Goal: Navigation & Orientation: Go to known website

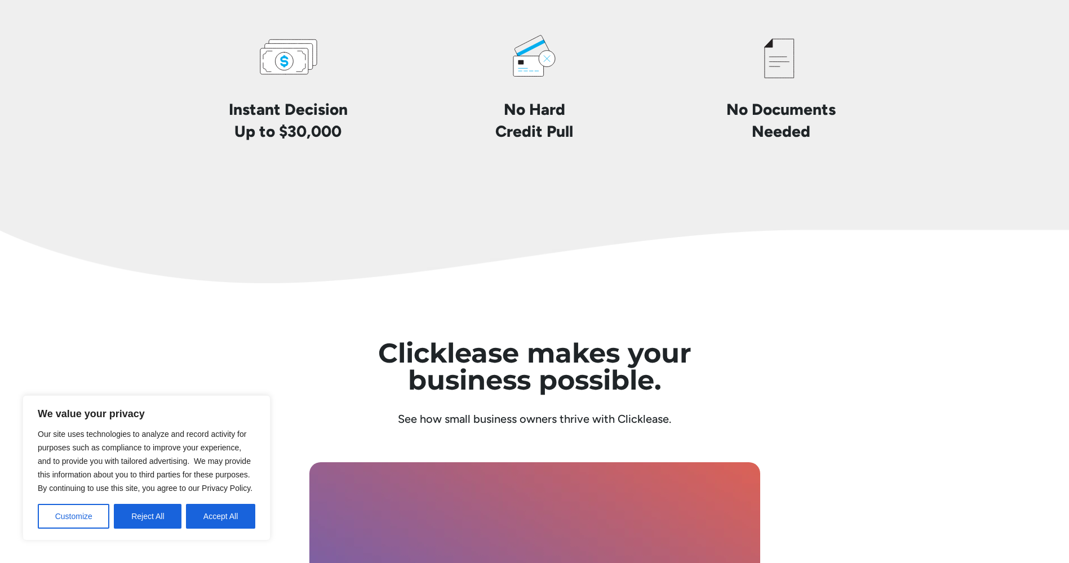
scroll to position [2873, 0]
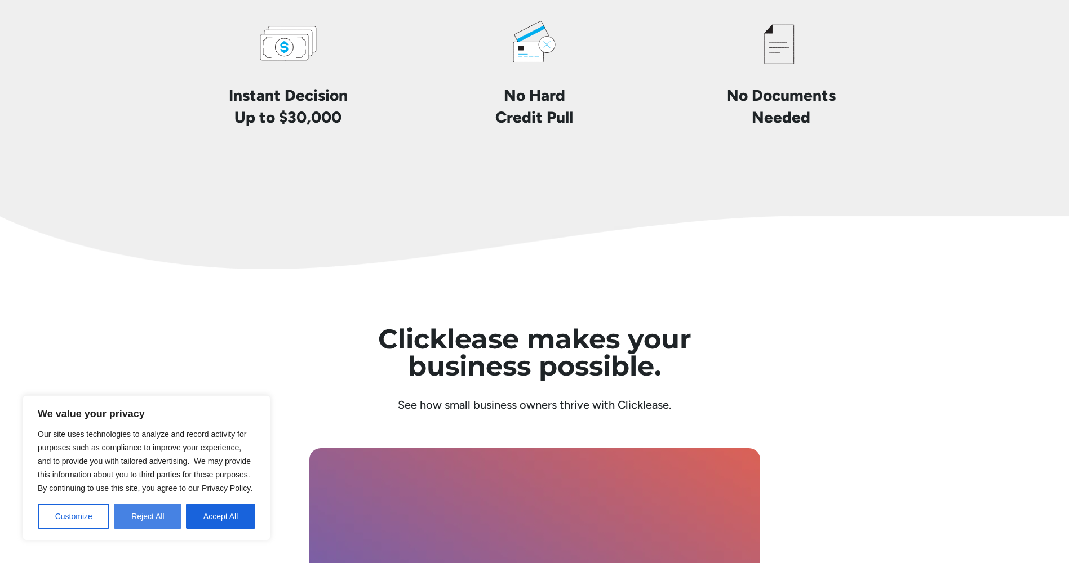
click at [153, 518] on button "Reject All" at bounding box center [148, 516] width 68 height 25
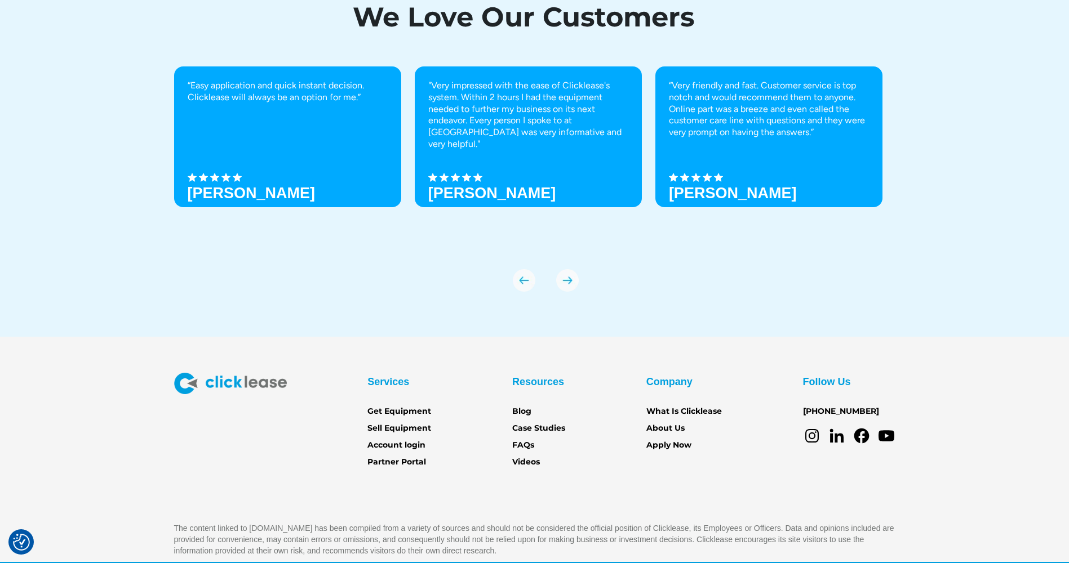
scroll to position [3924, 0]
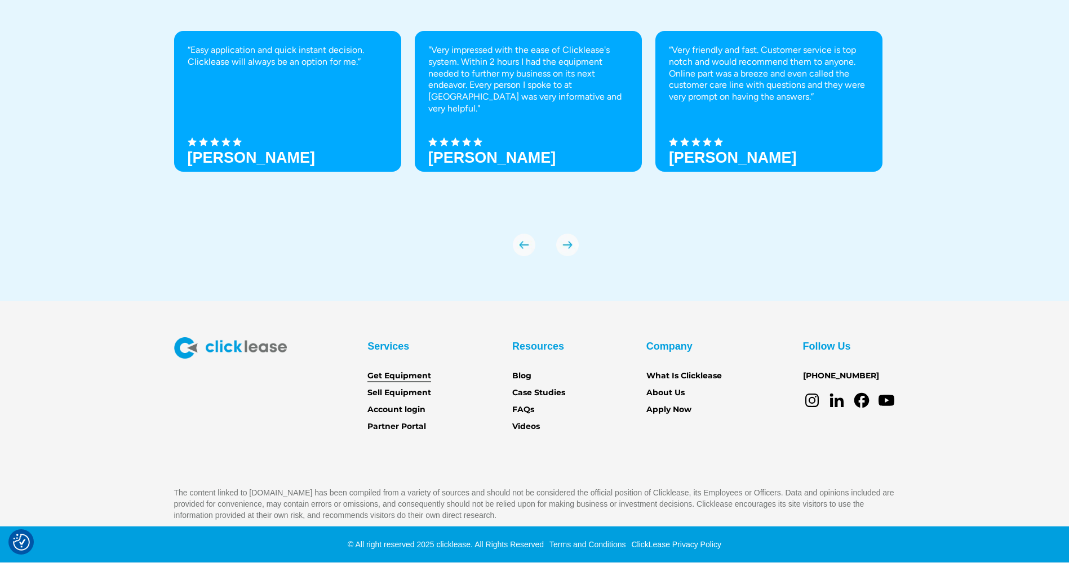
click at [407, 373] on link "Get Equipment" at bounding box center [399, 376] width 64 height 12
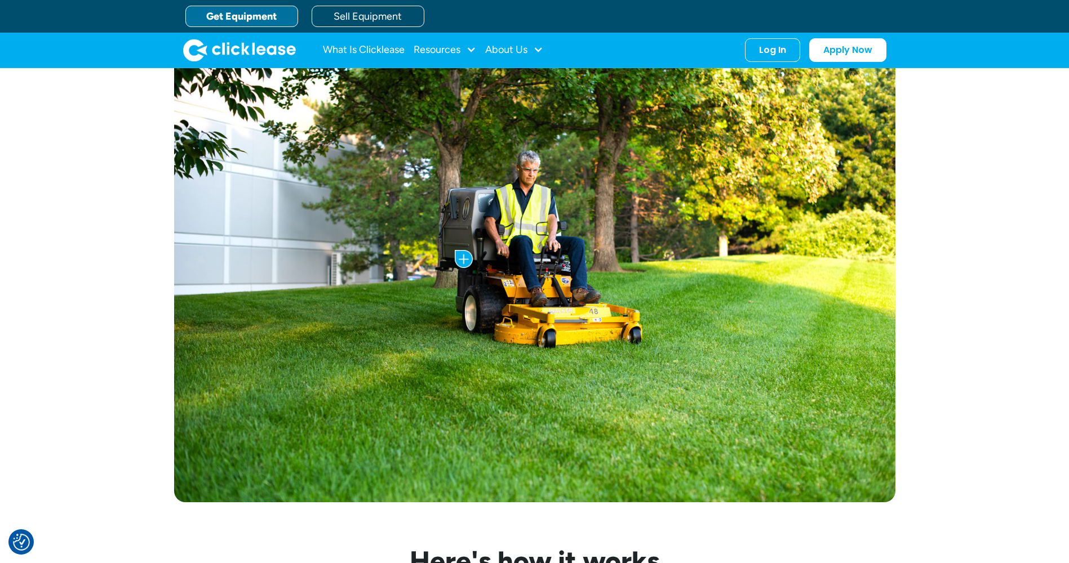
scroll to position [451, 0]
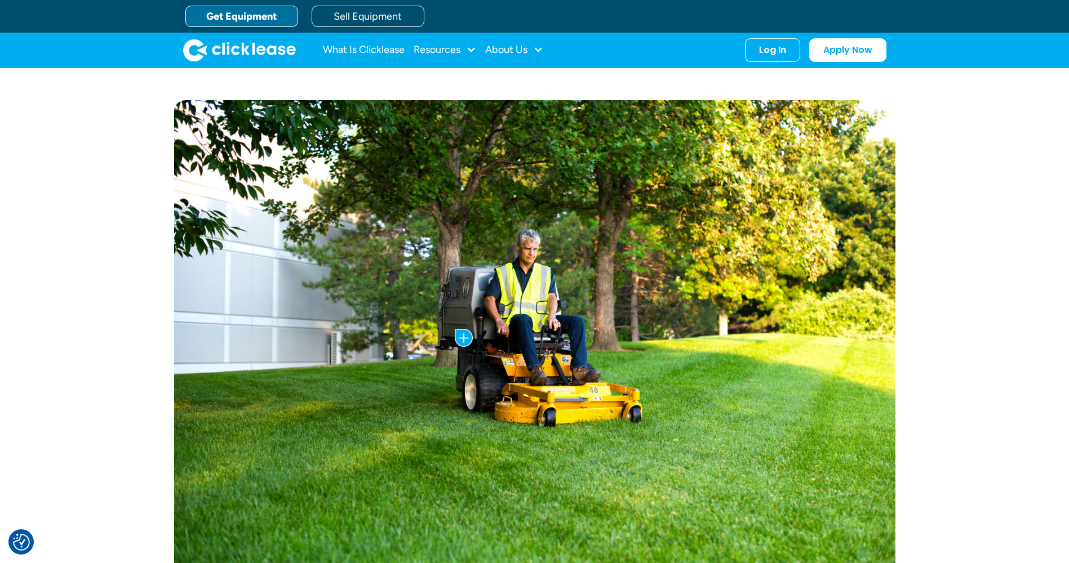
click at [265, 11] on link "Get Equipment" at bounding box center [241, 16] width 113 height 21
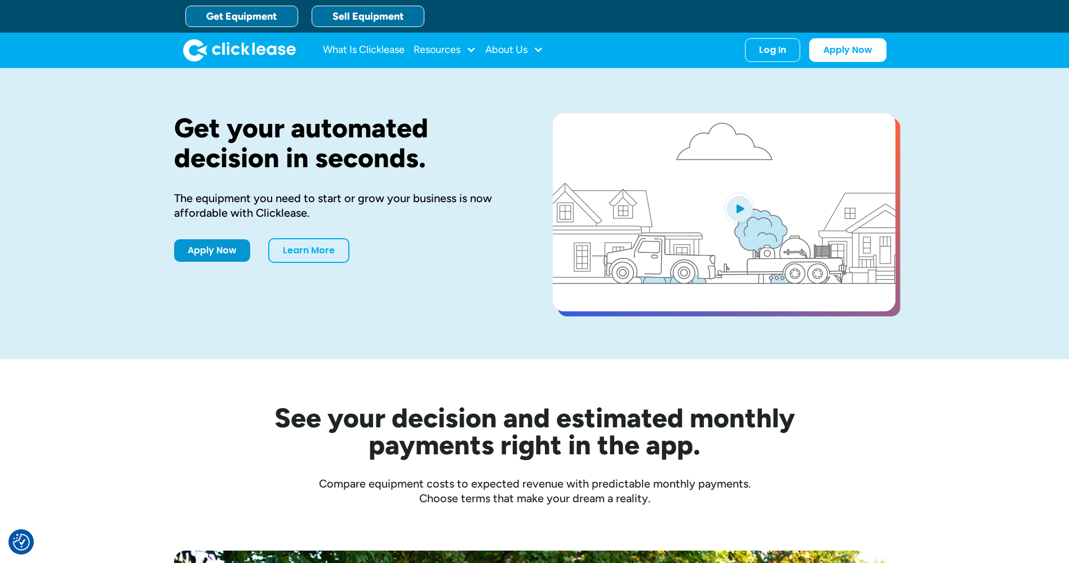
click at [362, 16] on link "Sell Equipment" at bounding box center [367, 16] width 113 height 21
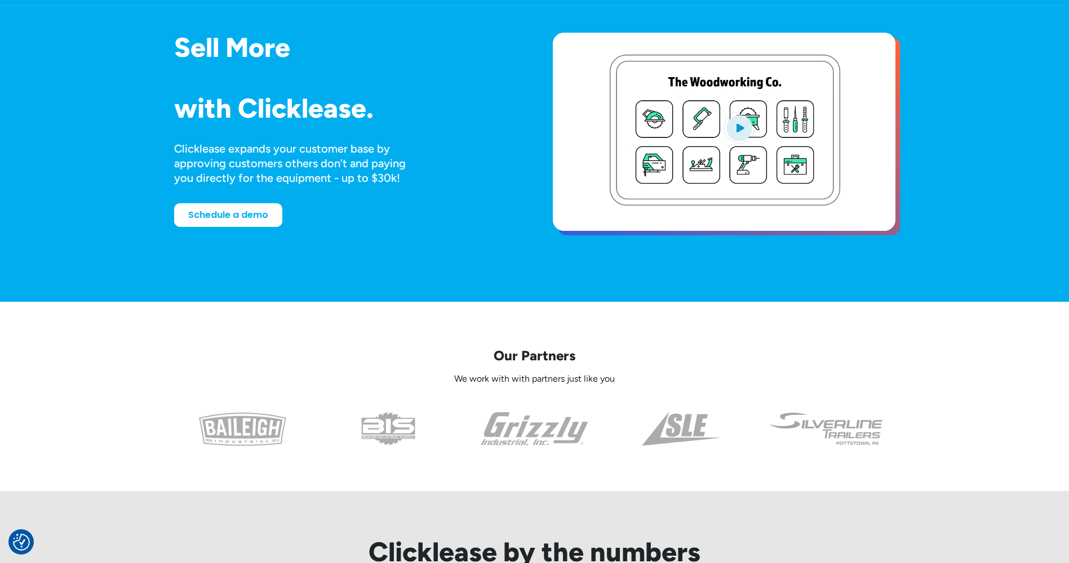
scroll to position [169, 0]
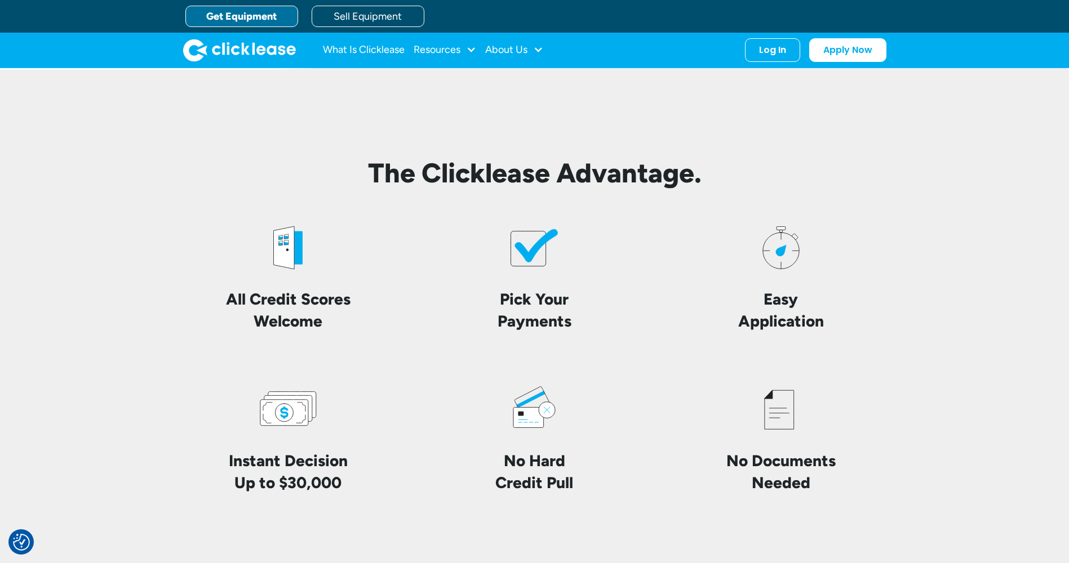
scroll to position [2459, 0]
